Goal: Task Accomplishment & Management: Use online tool/utility

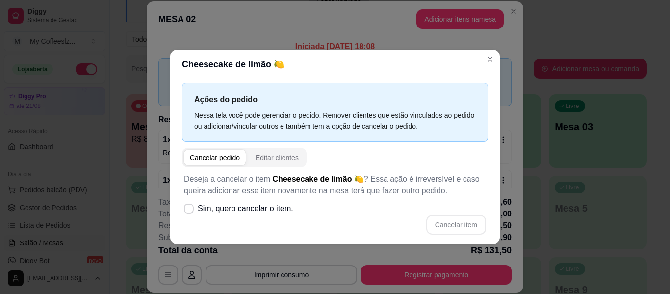
scroll to position [261, 0]
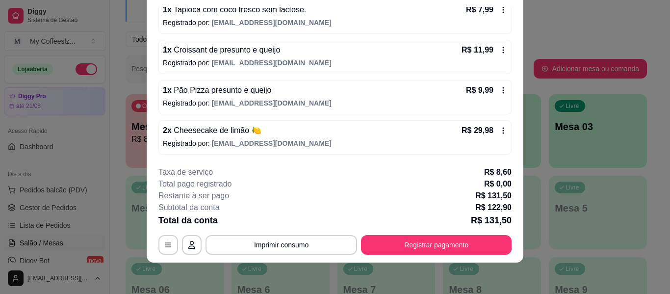
click at [430, 234] on div "**********" at bounding box center [334, 210] width 353 height 88
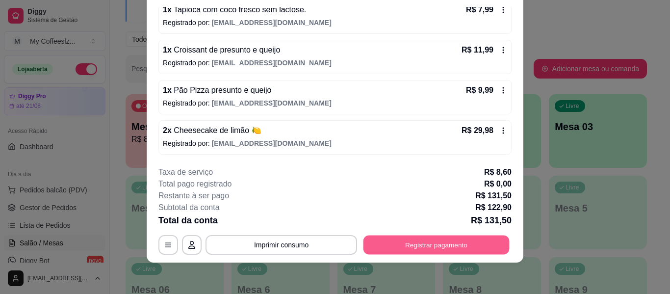
click at [433, 243] on button "Registrar pagamento" at bounding box center [436, 244] width 146 height 19
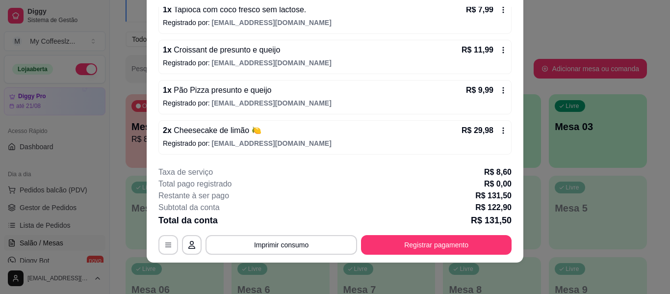
click at [395, 144] on icon at bounding box center [401, 137] width 13 height 13
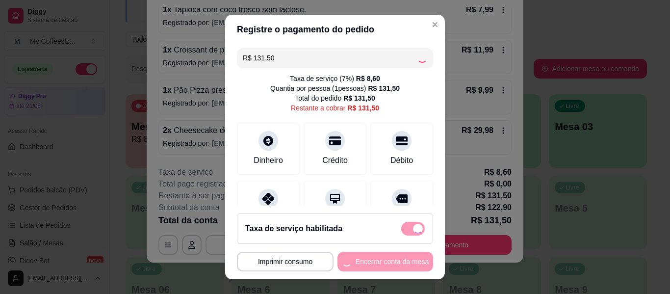
type input "R$ 0,00"
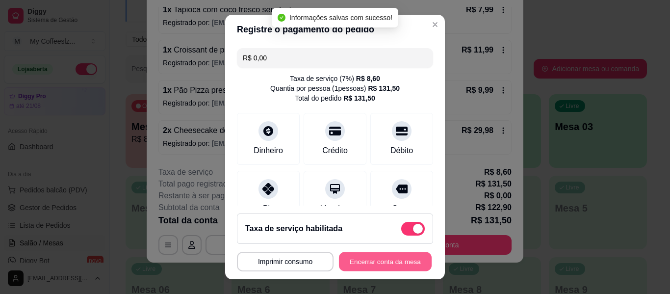
click at [356, 264] on button "Encerrar conta da mesa" at bounding box center [385, 261] width 93 height 19
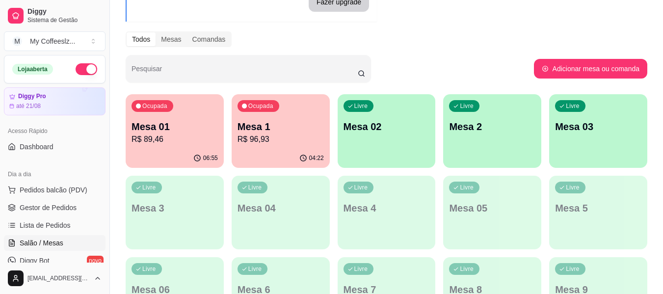
click at [406, 139] on div "Livre Mesa 02" at bounding box center [386, 125] width 98 height 62
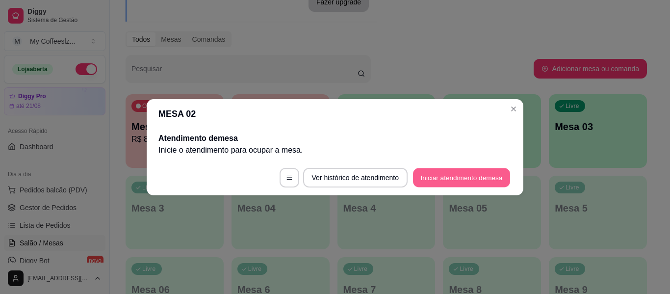
click at [449, 176] on button "Iniciar atendimento de mesa" at bounding box center [461, 177] width 97 height 19
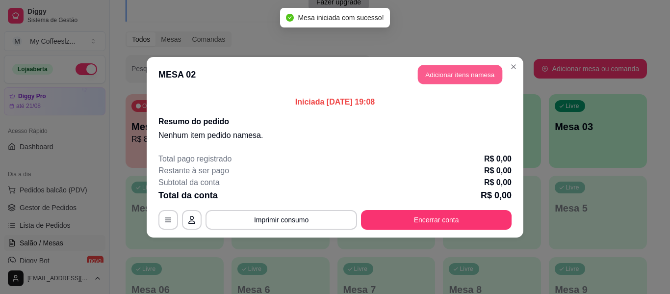
click at [440, 65] on button "Adicionar itens na mesa" at bounding box center [460, 74] width 84 height 19
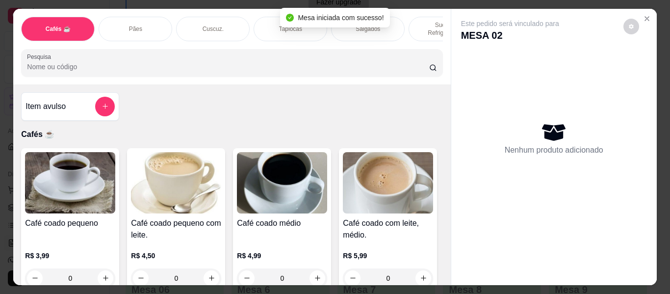
click at [362, 108] on div "Item avulso Cafés ☕ Café coado pequeno R$ 3,99 0 Café coado pequeno com leite. …" at bounding box center [231, 184] width 437 height 201
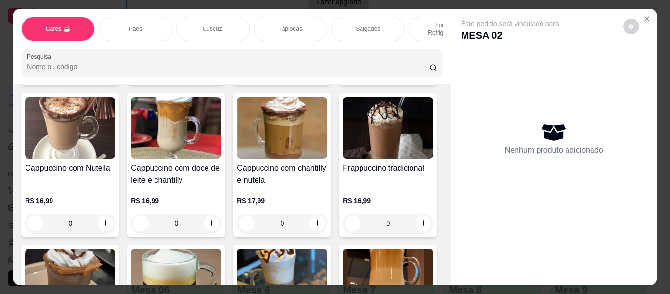
scroll to position [981, 0]
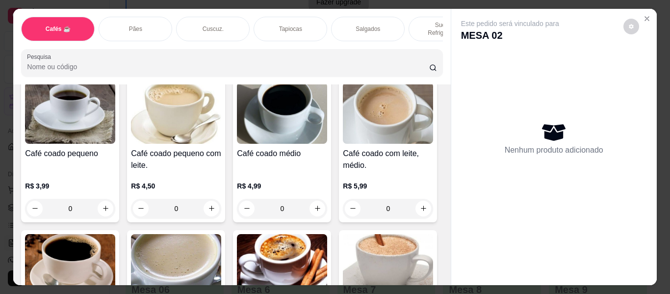
scroll to position [49, 0]
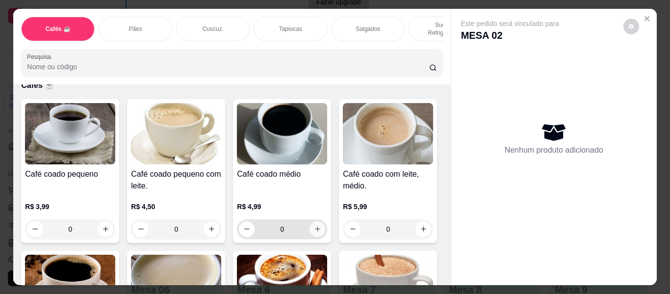
click at [316, 225] on icon "increase-product-quantity" at bounding box center [317, 228] width 7 height 7
type input "1"
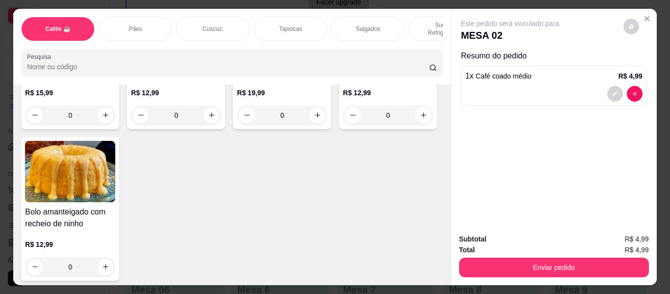
scroll to position [4414, 0]
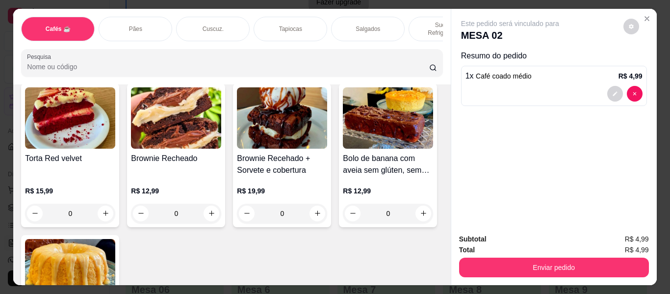
type input "1"
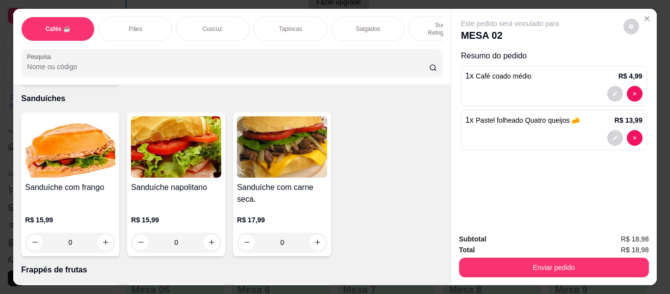
scroll to position [4708, 0]
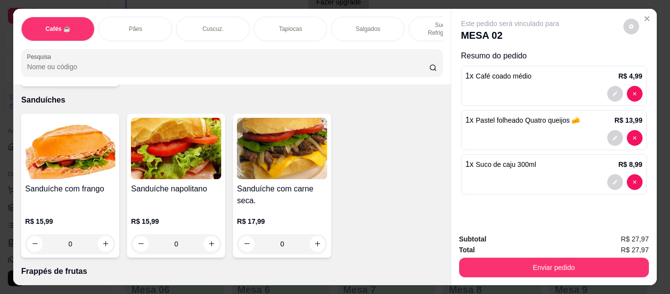
type input "1"
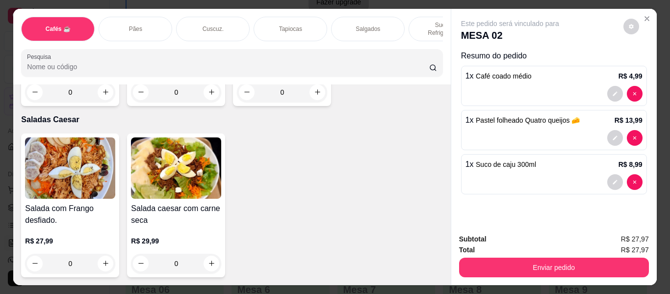
scroll to position [5689, 0]
type input "1"
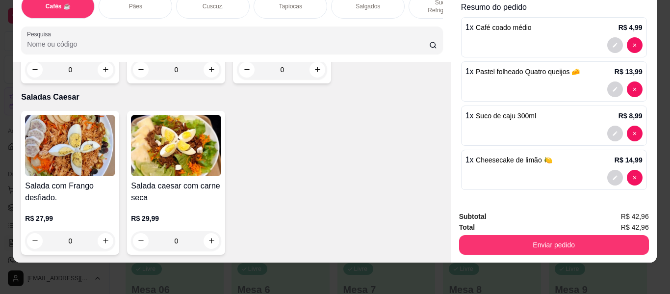
scroll to position [0, 0]
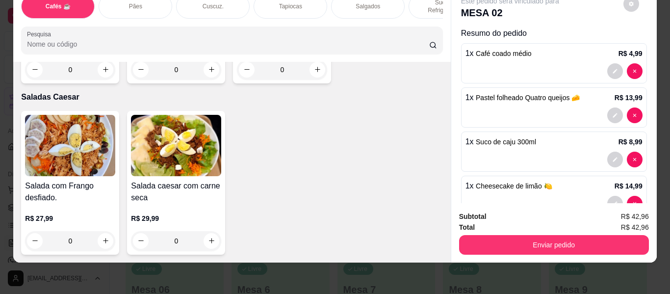
type input "1"
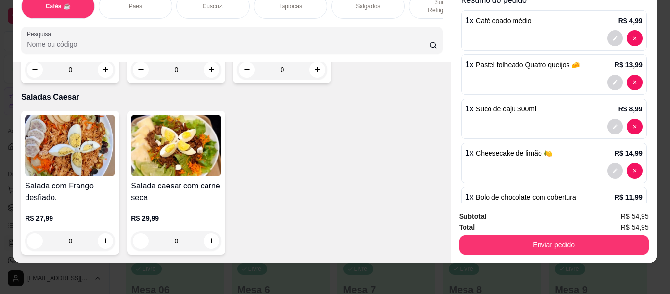
scroll to position [70, 0]
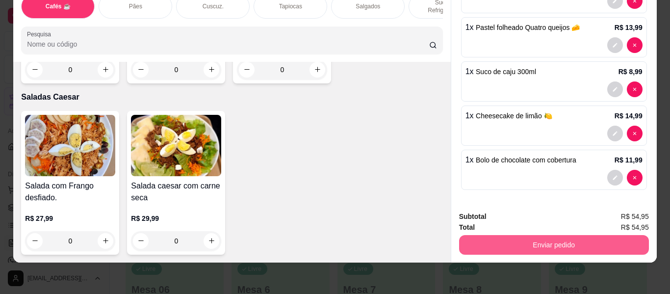
click at [538, 240] on button "Enviar pedido" at bounding box center [554, 245] width 190 height 20
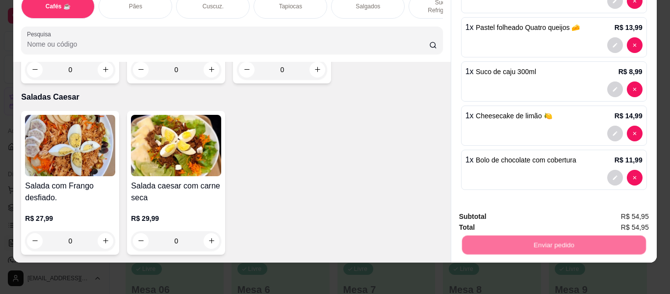
click at [530, 204] on button "Não registrar e enviar pedido" at bounding box center [521, 213] width 102 height 19
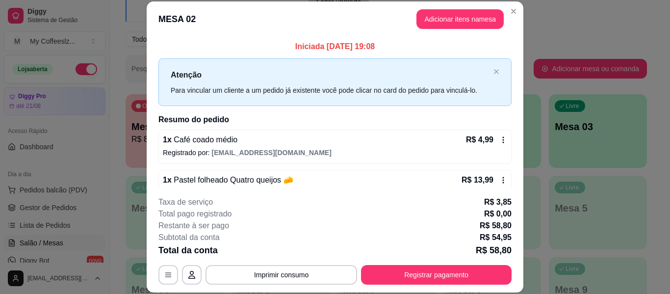
scroll to position [140, 0]
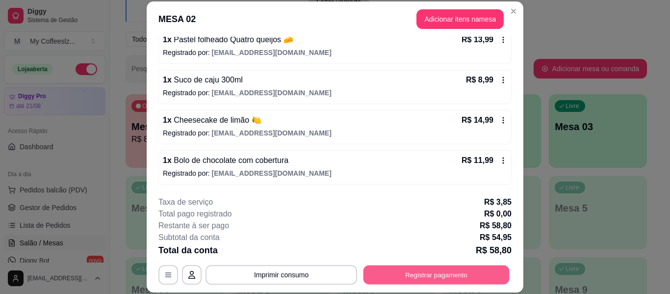
click at [393, 266] on button "Registrar pagamento" at bounding box center [436, 274] width 146 height 19
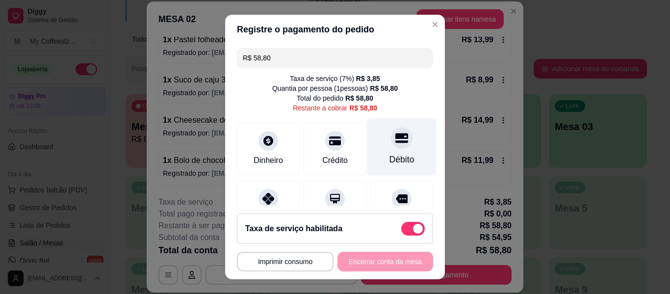
click at [371, 161] on div "Débito" at bounding box center [401, 146] width 69 height 57
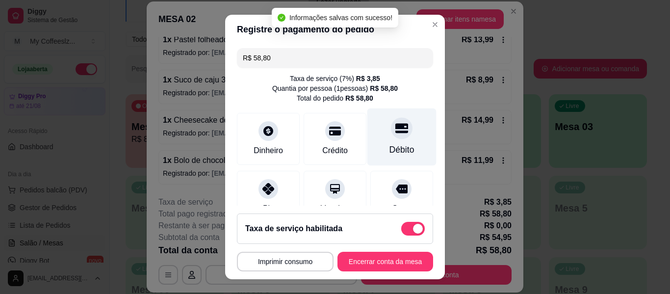
type input "R$ 0,00"
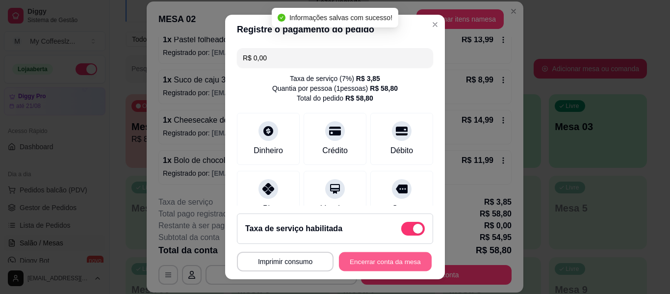
click at [349, 264] on button "Encerrar conta da mesa" at bounding box center [385, 261] width 93 height 19
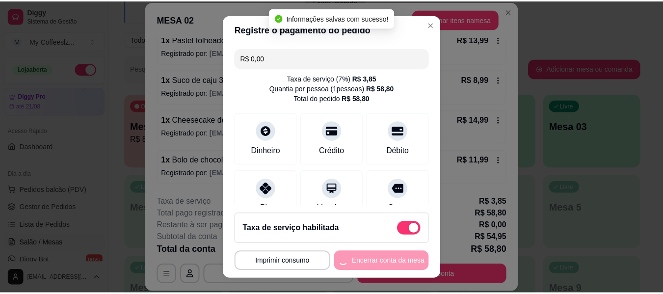
scroll to position [0, 0]
